Goal: Use online tool/utility: Use online tool/utility

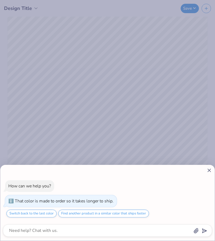
click at [209, 169] on icon at bounding box center [210, 171] width 6 height 6
type textarea "x"
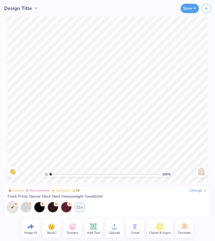
click at [78, 228] on div "Designs" at bounding box center [72, 229] width 18 height 18
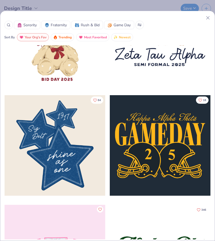
scroll to position [172, 0]
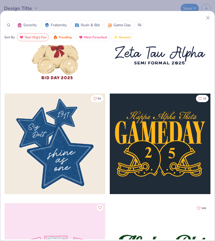
click at [59, 135] on div at bounding box center [55, 144] width 101 height 101
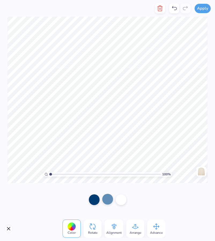
click at [106, 199] on div at bounding box center [107, 199] width 11 height 11
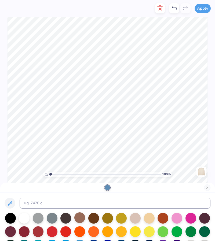
click at [78, 222] on div at bounding box center [79, 218] width 11 height 11
click at [97, 223] on div at bounding box center [93, 218] width 11 height 11
click at [107, 230] on div at bounding box center [107, 231] width 11 height 11
click at [177, 217] on div at bounding box center [177, 218] width 11 height 11
click at [23, 219] on div at bounding box center [24, 218] width 11 height 11
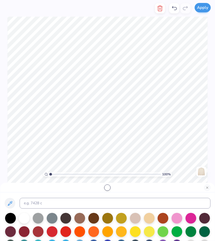
click at [204, 6] on button "Apply" at bounding box center [203, 7] width 16 height 9
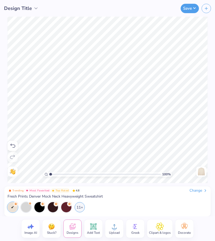
click at [95, 229] on icon at bounding box center [93, 226] width 5 height 5
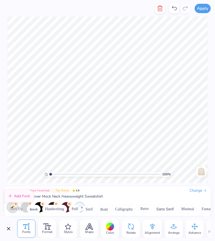
scroll to position [0, 0]
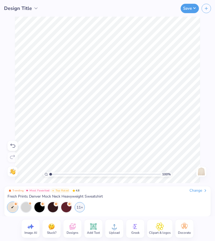
click at [134, 230] on icon at bounding box center [135, 227] width 8 height 8
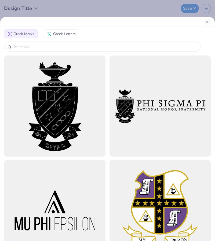
click at [32, 13] on div "Greek Marks Greek Letters" at bounding box center [107, 120] width 215 height 241
